Goal: Transaction & Acquisition: Book appointment/travel/reservation

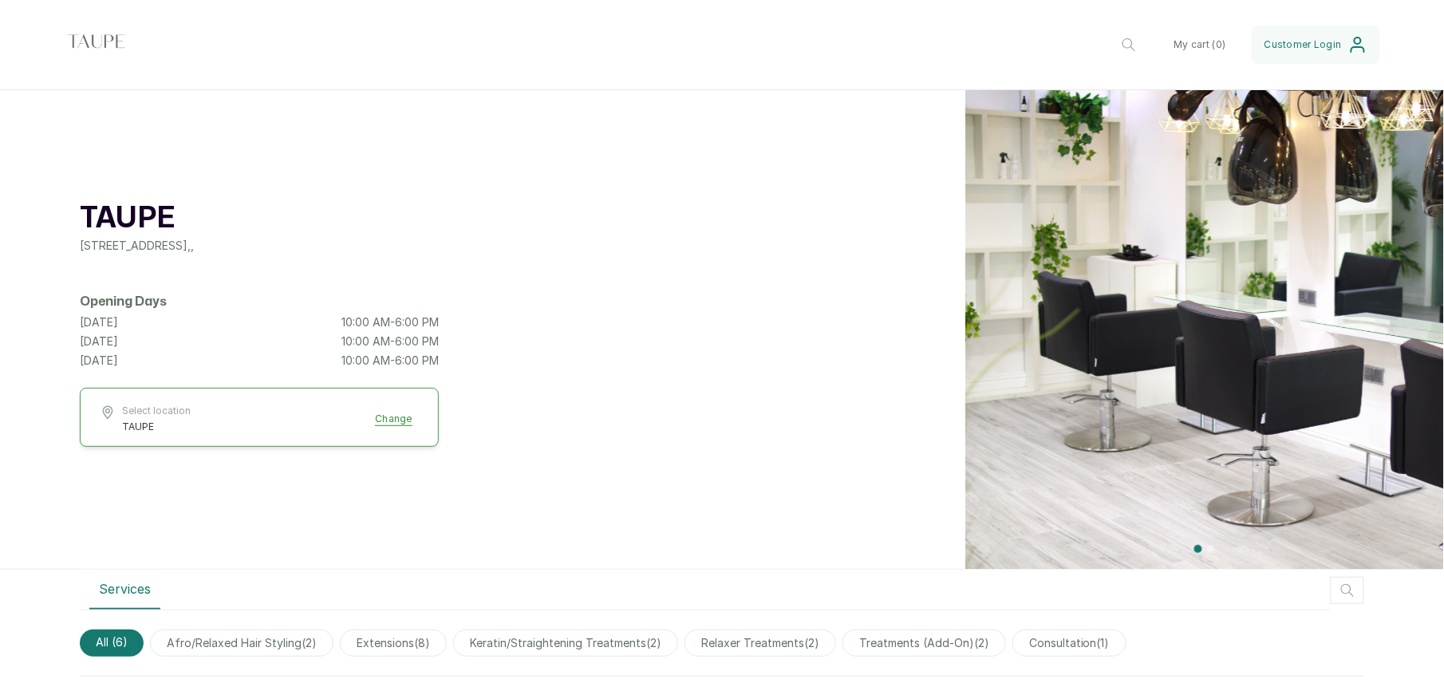
scroll to position [460, 0]
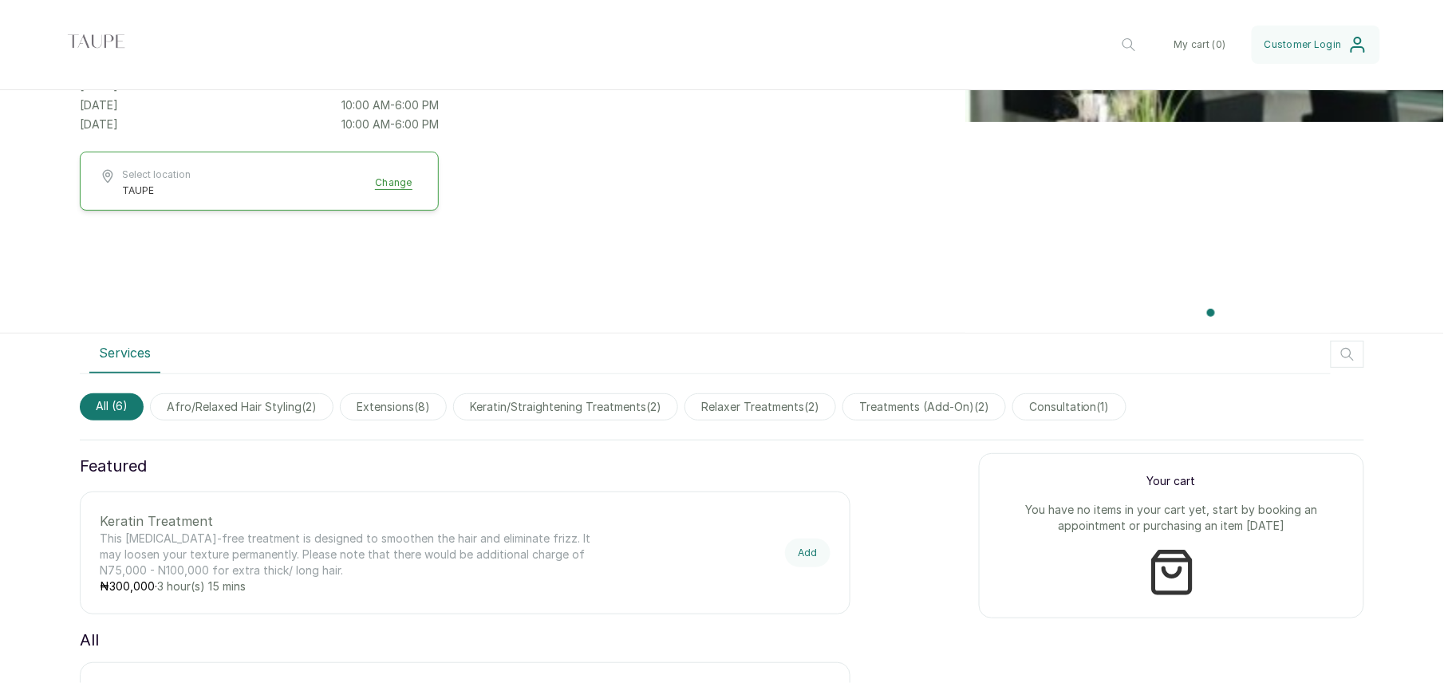
scroll to position [246, 0]
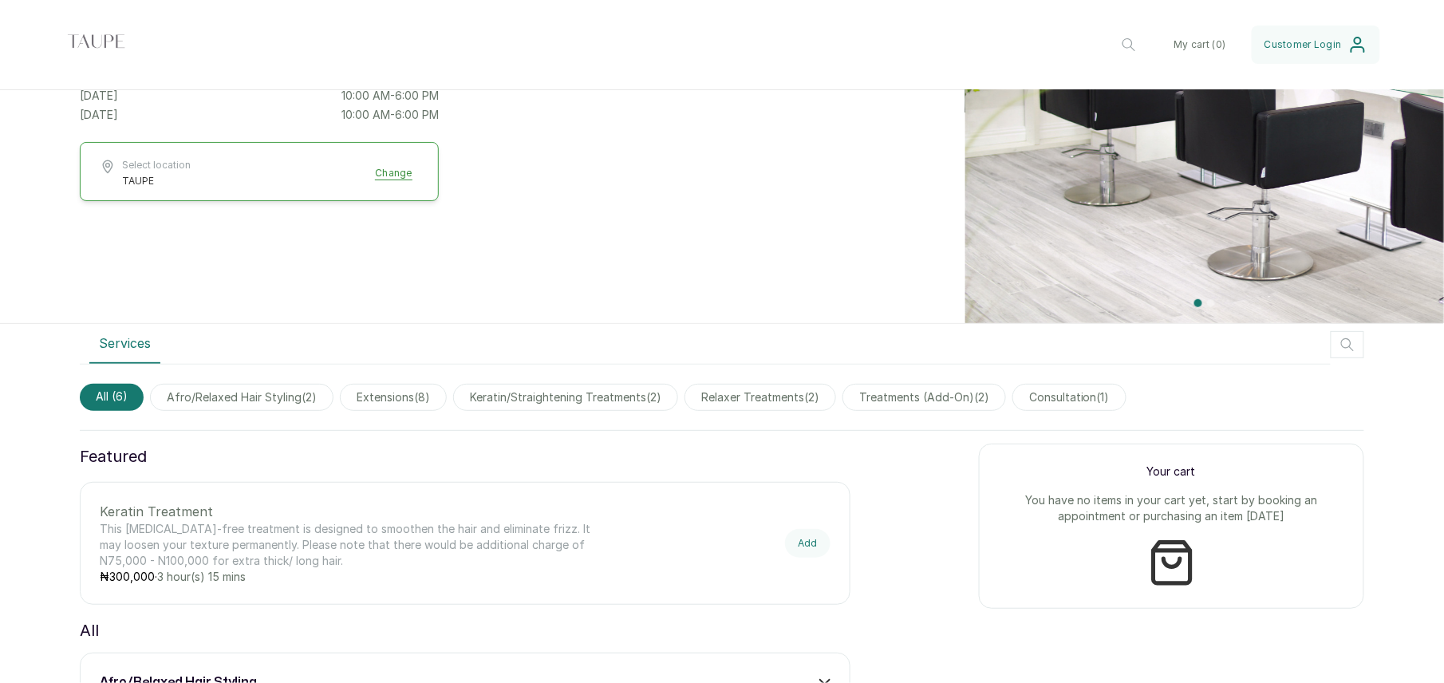
click at [780, 508] on div "Keratin Treatment This [MEDICAL_DATA]-free treatment is designed to smoothen th…" at bounding box center [465, 543] width 731 height 83
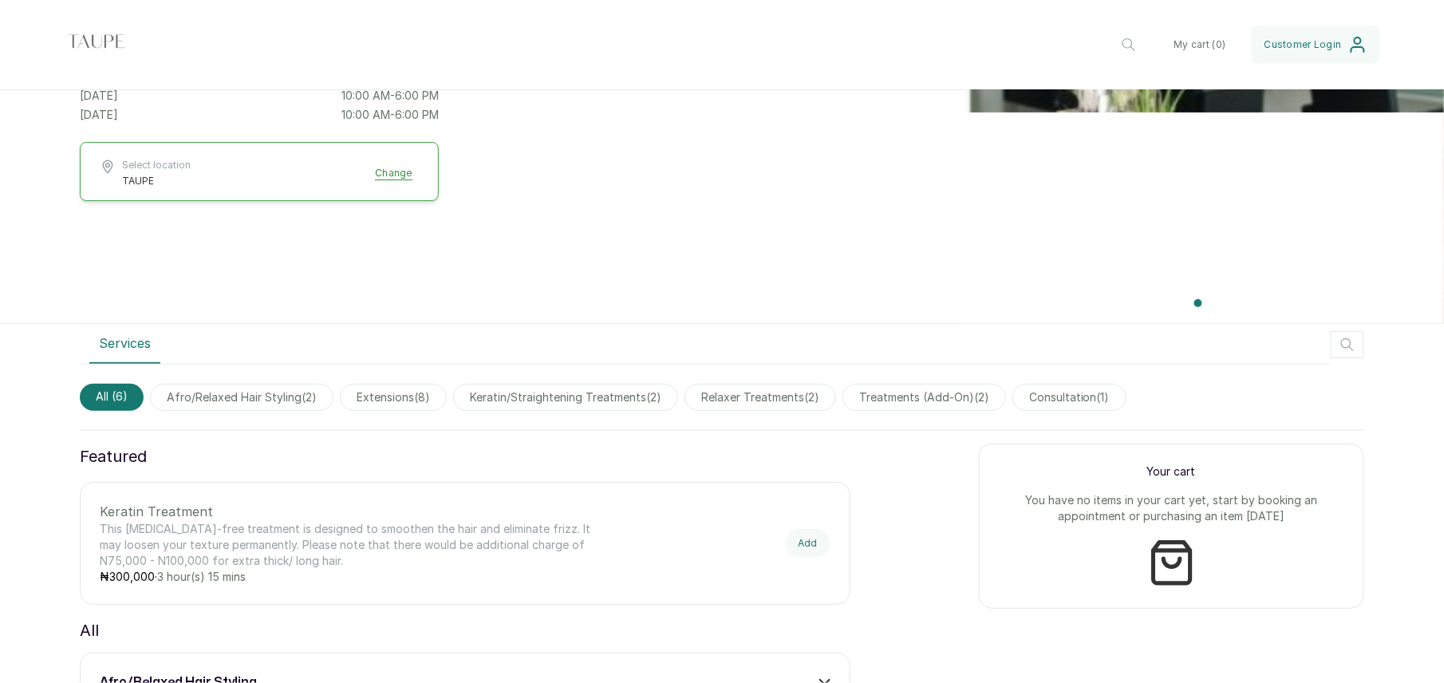
click at [780, 508] on div "Keratin Treatment This [MEDICAL_DATA]-free treatment is designed to smoothen th…" at bounding box center [465, 543] width 731 height 83
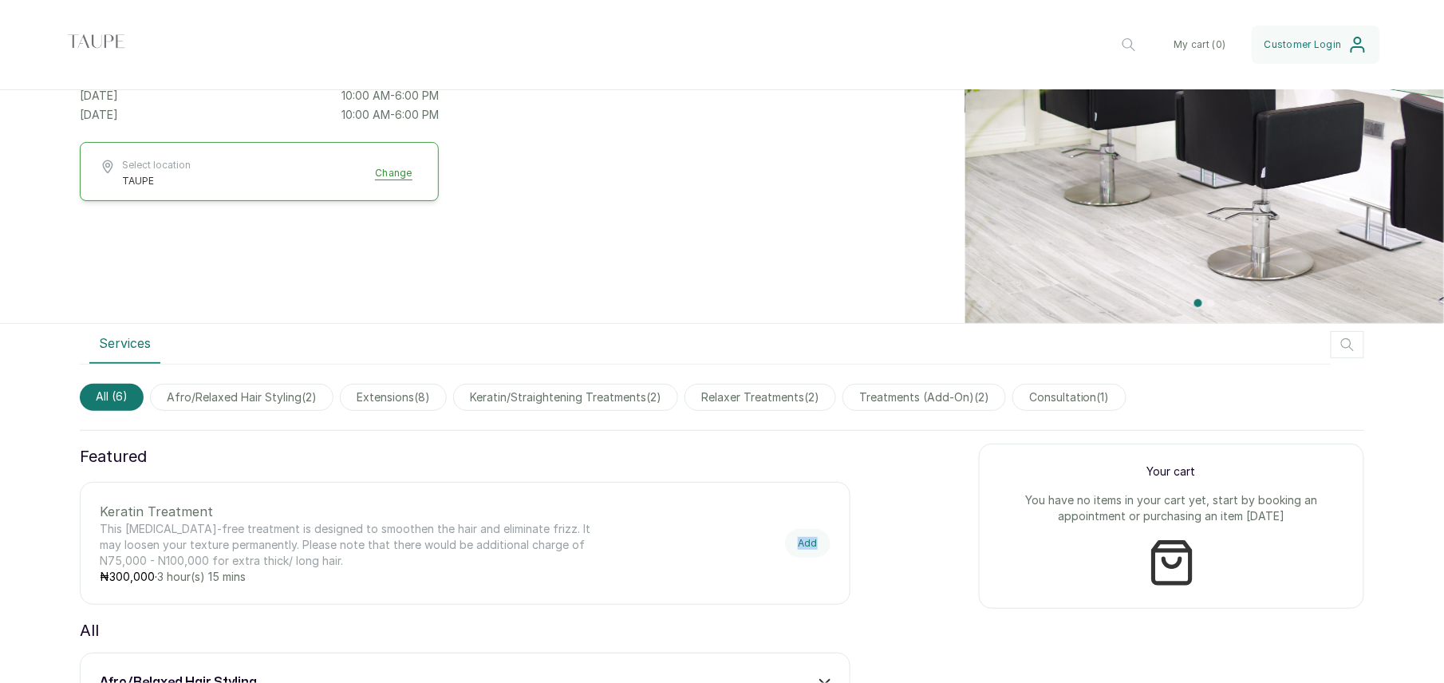
click at [780, 508] on div "Keratin Treatment This [MEDICAL_DATA]-free treatment is designed to smoothen th…" at bounding box center [465, 543] width 731 height 83
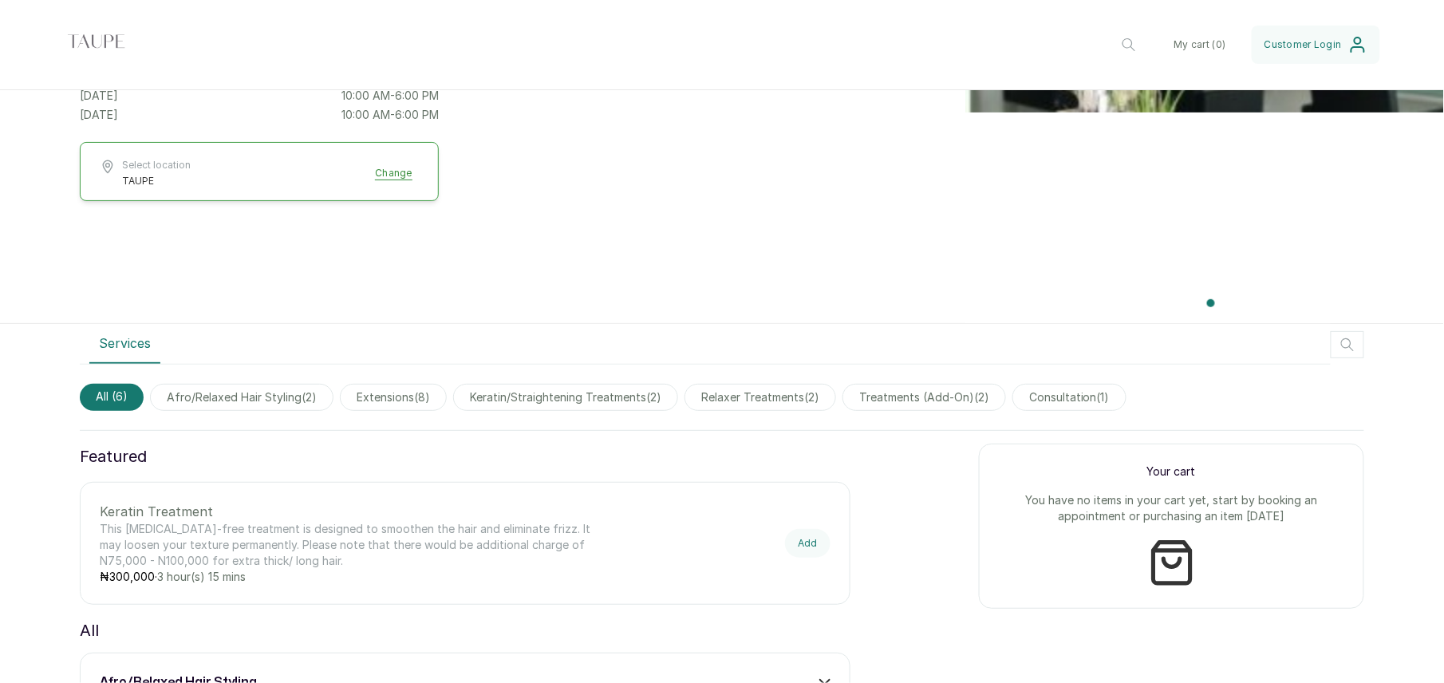
click at [780, 508] on div "Keratin Treatment This [MEDICAL_DATA]-free treatment is designed to smoothen th…" at bounding box center [465, 543] width 731 height 83
